Goal: Navigation & Orientation: Find specific page/section

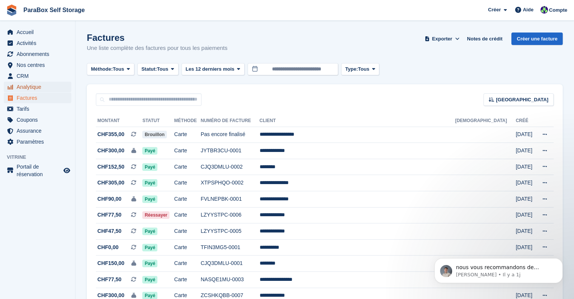
click at [41, 87] on span "Analytique" at bounding box center [39, 87] width 45 height 11
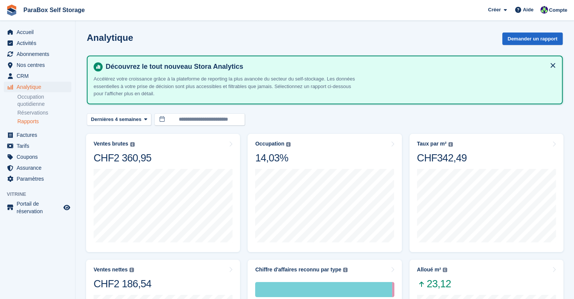
click at [31, 123] on link "Rapports" at bounding box center [44, 121] width 54 height 7
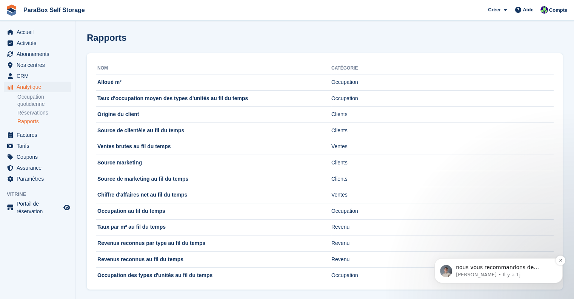
click at [449, 272] on img "message notification from Bradley, Il y a 1j. nous vous recommandons de vérifie…" at bounding box center [446, 271] width 12 height 12
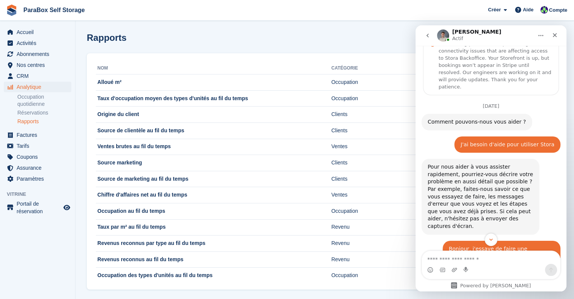
scroll to position [15, 0]
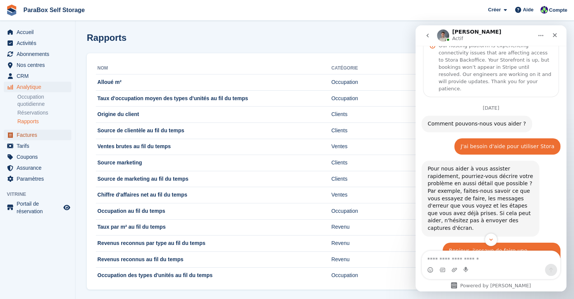
click at [33, 136] on span "Factures" at bounding box center [39, 135] width 45 height 11
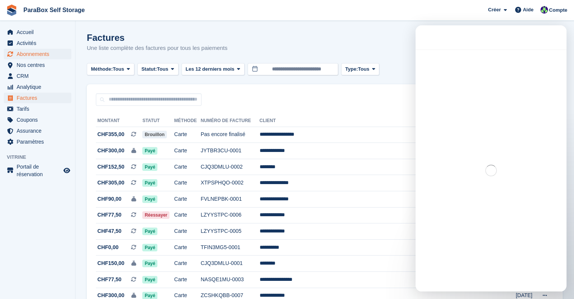
click at [37, 52] on span "Abonnements" at bounding box center [39, 54] width 45 height 11
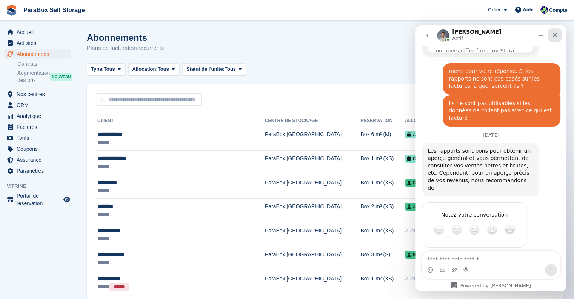
scroll to position [661, 0]
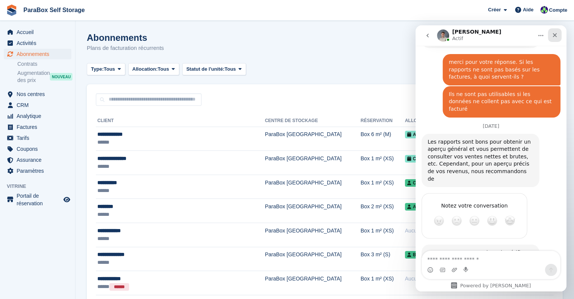
click at [556, 34] on icon "Fermer" at bounding box center [555, 35] width 4 height 4
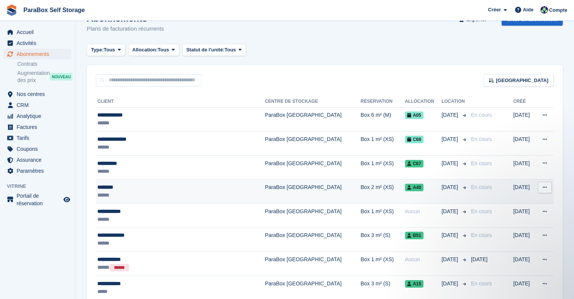
scroll to position [24, 0]
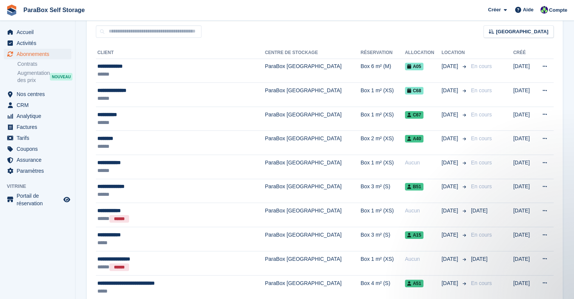
scroll to position [0, 0]
